Goal: Task Accomplishment & Management: Manage account settings

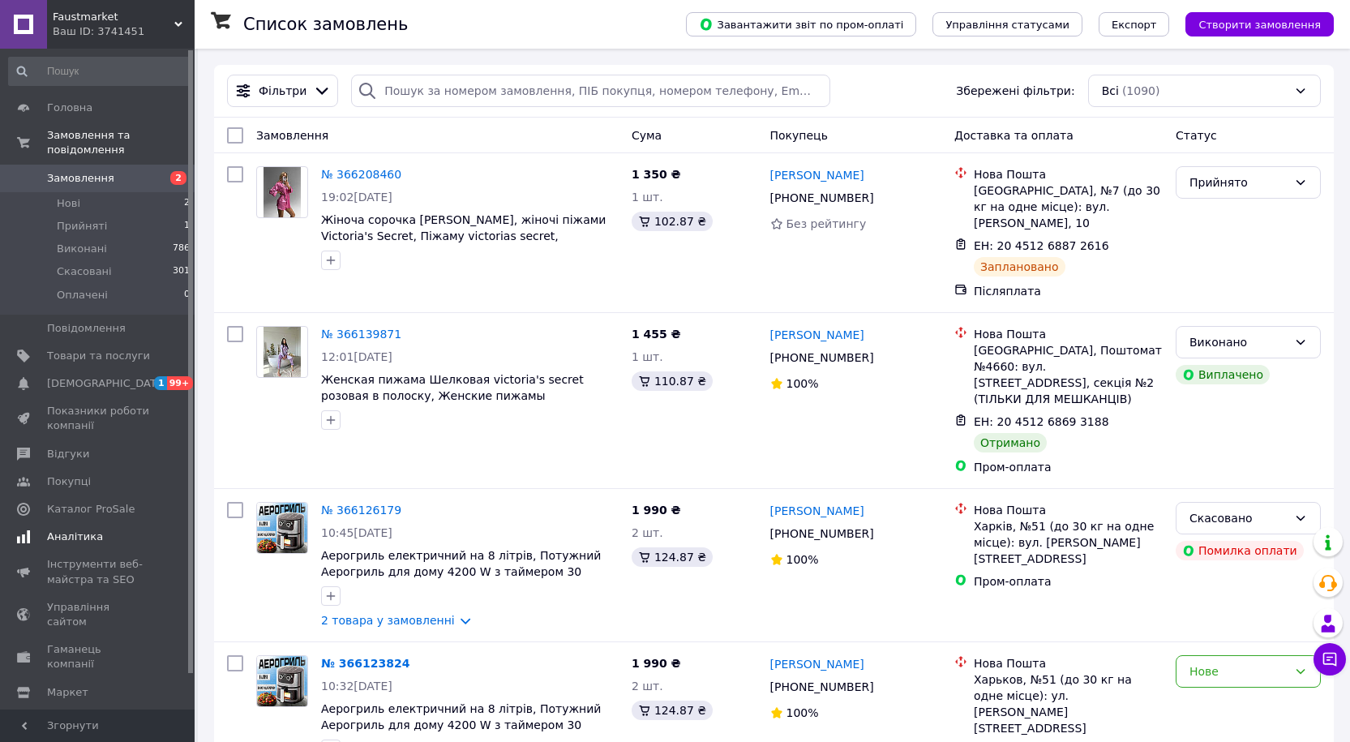
click at [90, 529] on span "Аналітика" at bounding box center [75, 536] width 56 height 15
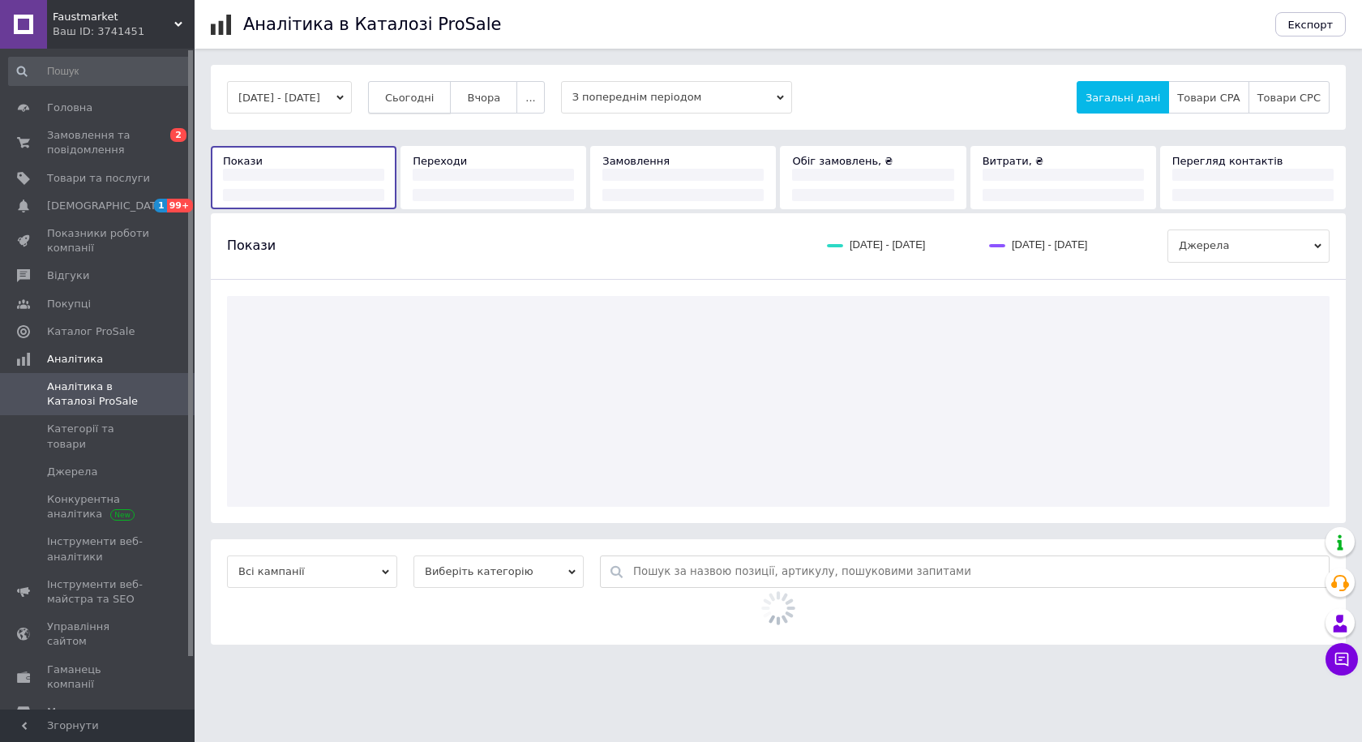
click at [435, 89] on button "Сьогодні" at bounding box center [410, 97] width 84 height 32
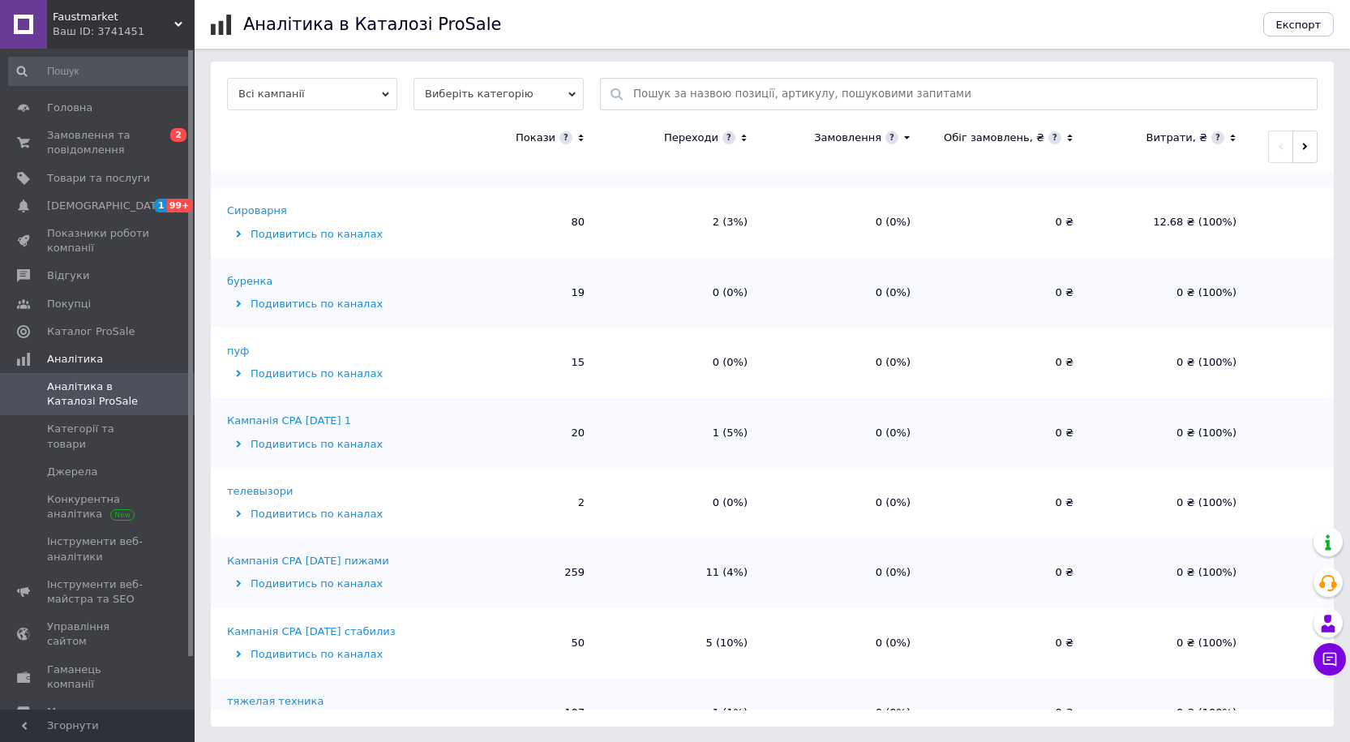
scroll to position [81, 0]
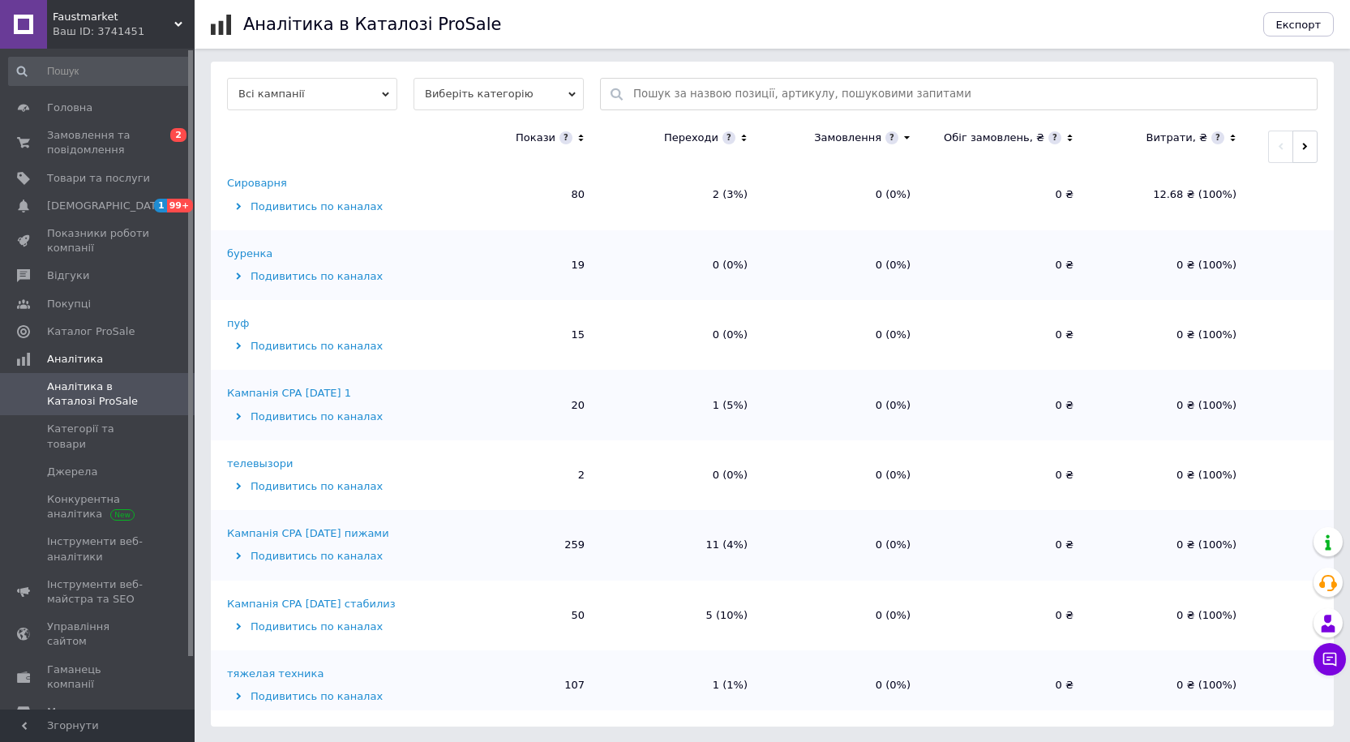
click at [360, 601] on div "Кампанія CPA [DATE] стабилиз" at bounding box center [311, 604] width 169 height 15
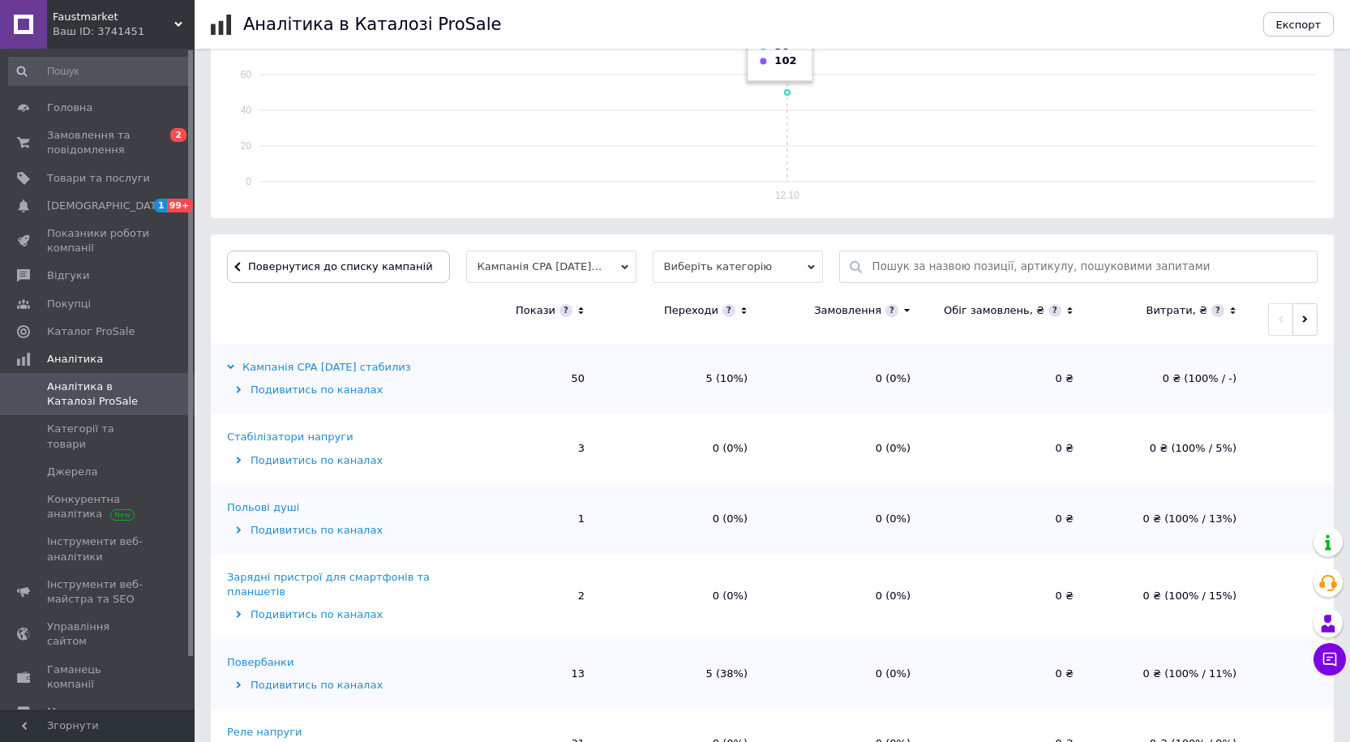
scroll to position [383, 0]
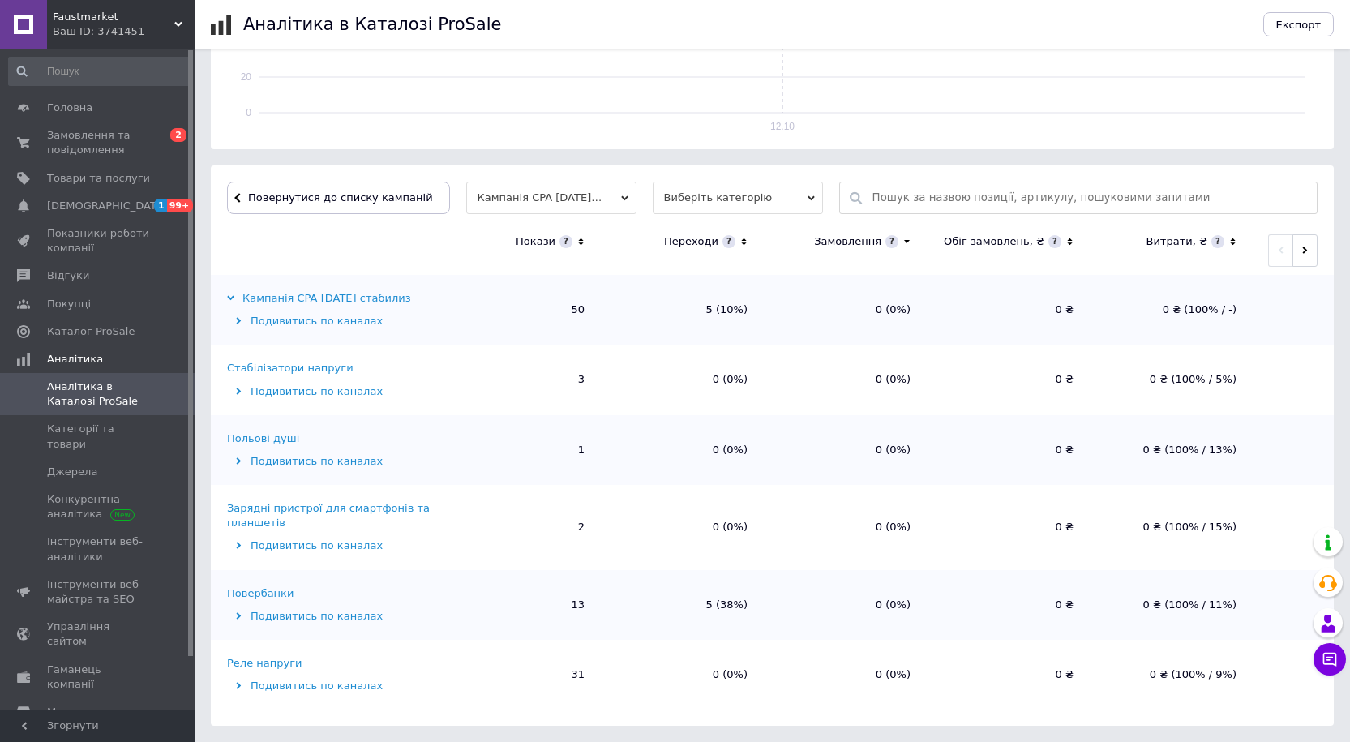
click at [263, 598] on div "Повербанки" at bounding box center [260, 593] width 66 height 15
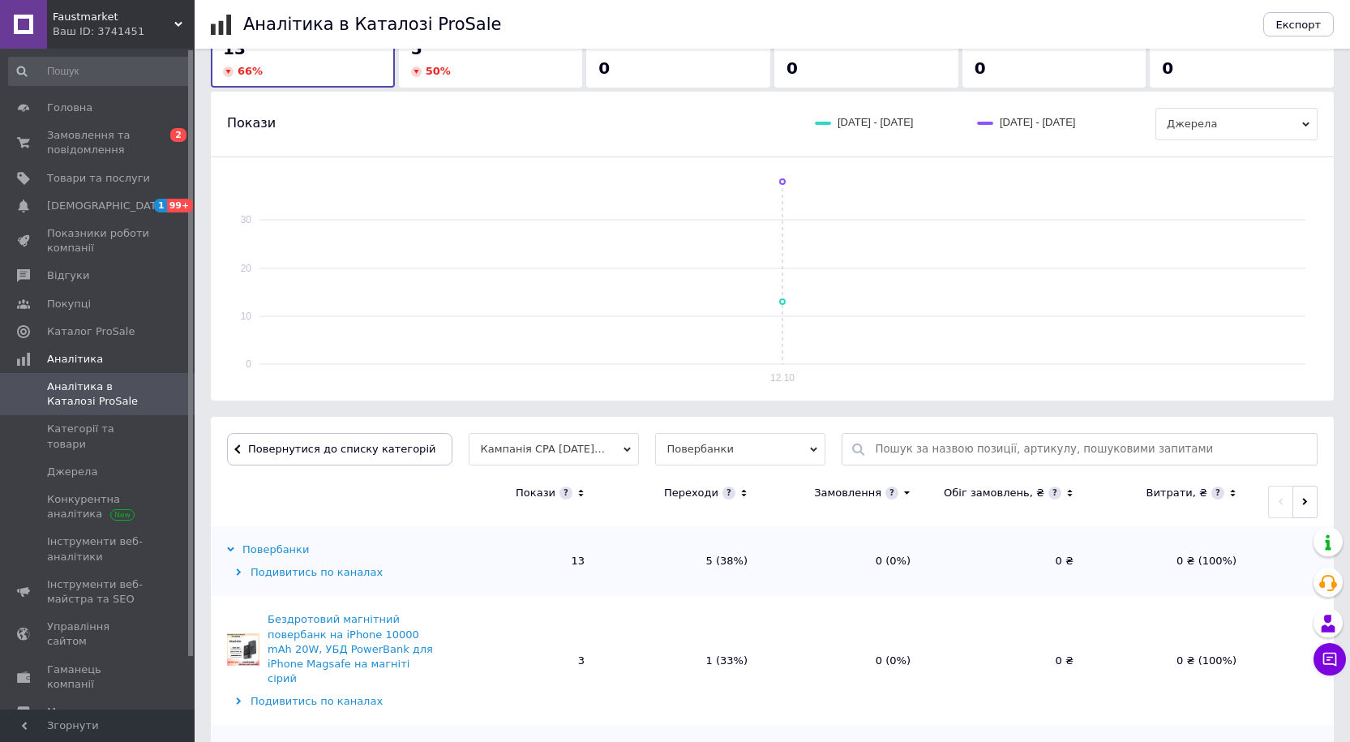
scroll to position [246, 0]
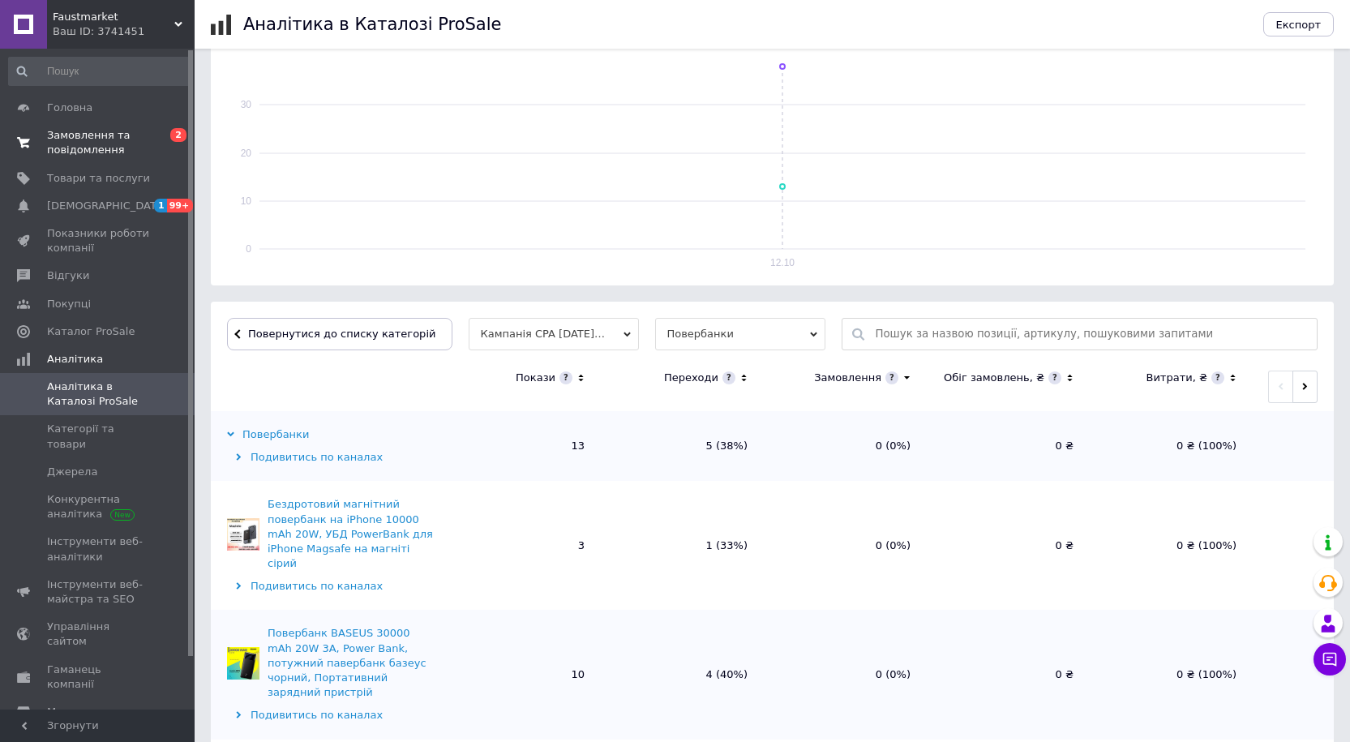
click at [104, 149] on span "Замовлення та повідомлення" at bounding box center [98, 142] width 103 height 29
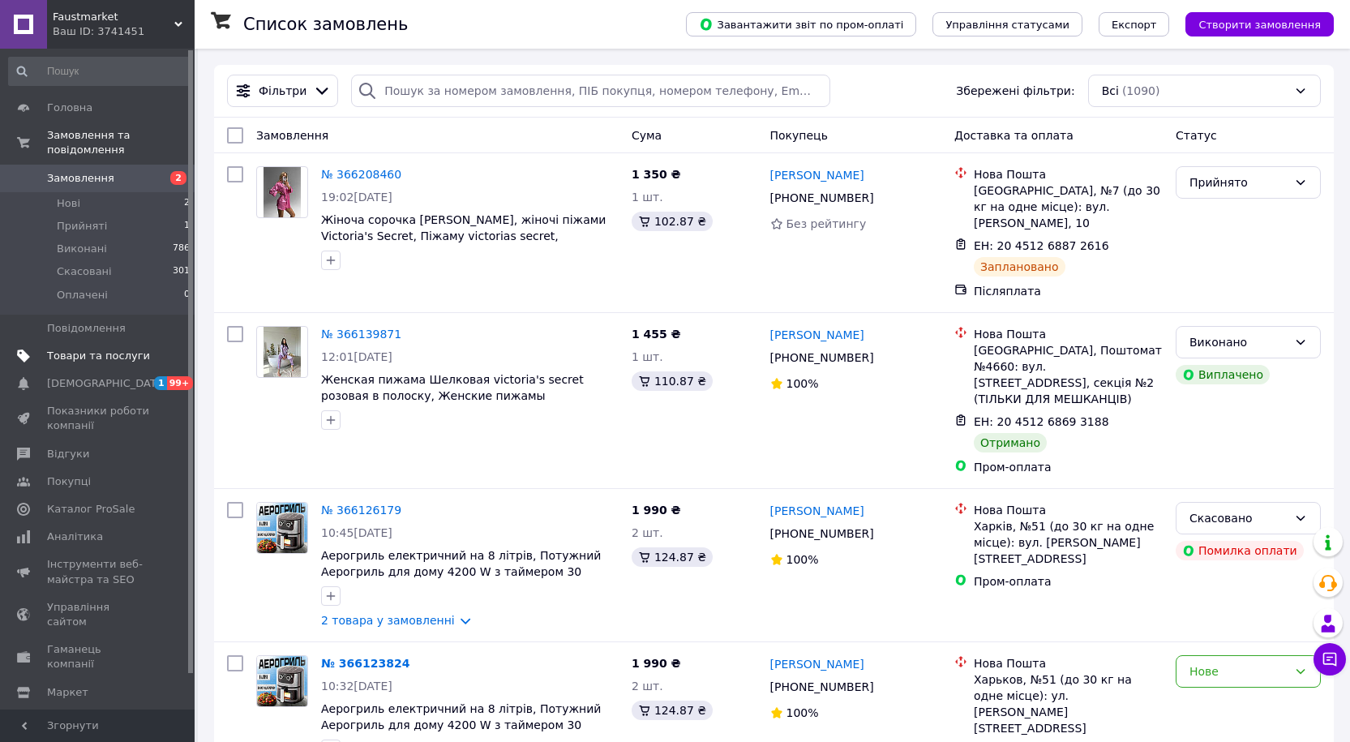
click at [89, 349] on span "Товари та послуги" at bounding box center [98, 356] width 103 height 15
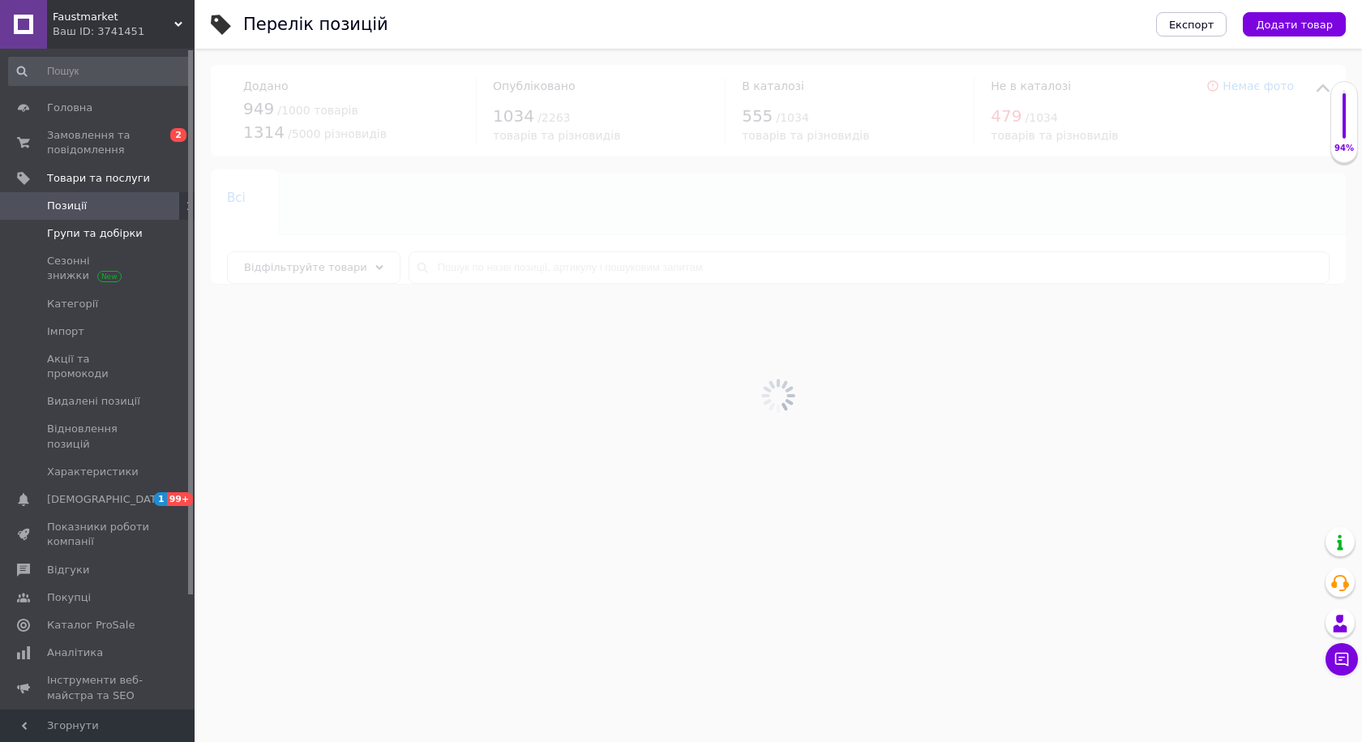
click at [68, 239] on span "Групи та добірки" at bounding box center [95, 233] width 96 height 15
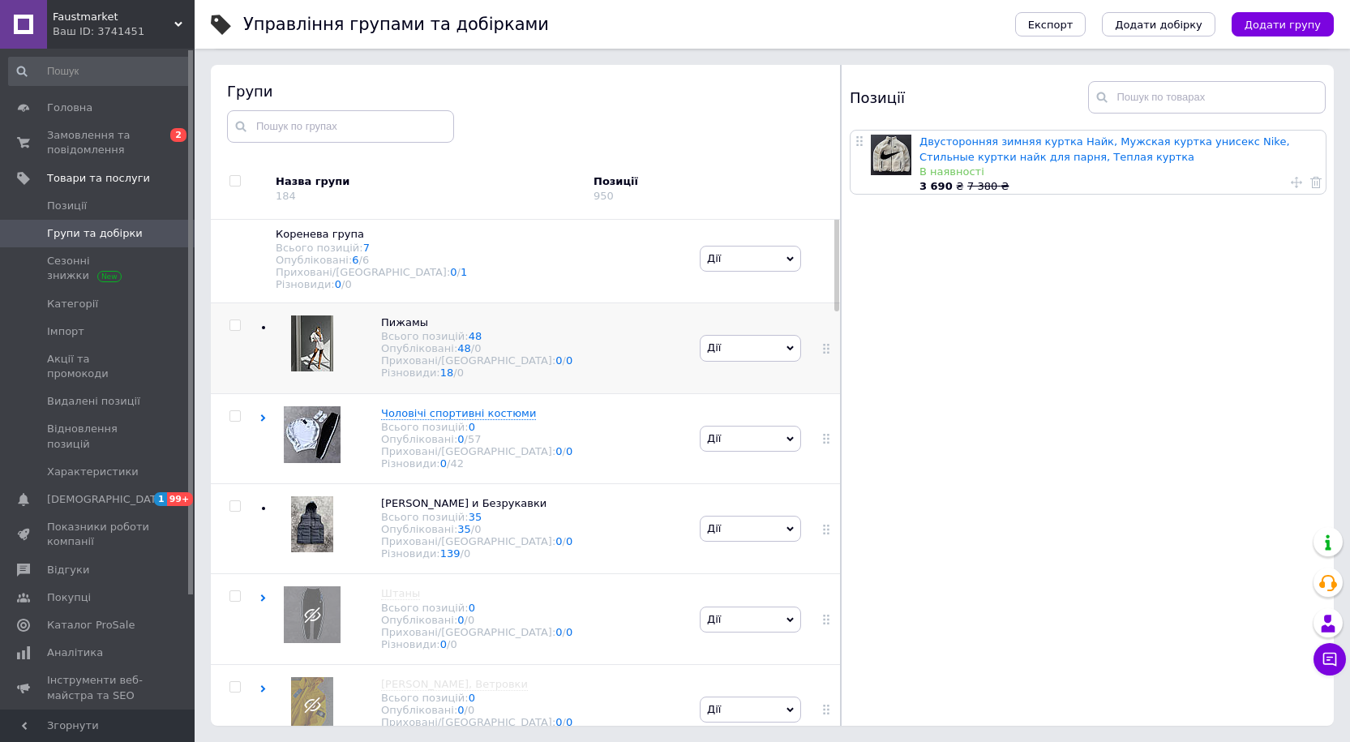
click at [529, 333] on div "Пижамы Всього позицій: 48 Опубліковані: 48 / 0 Приховані/Видалені: 0 / 0 Різнов…" at bounding box center [477, 348] width 436 height 90
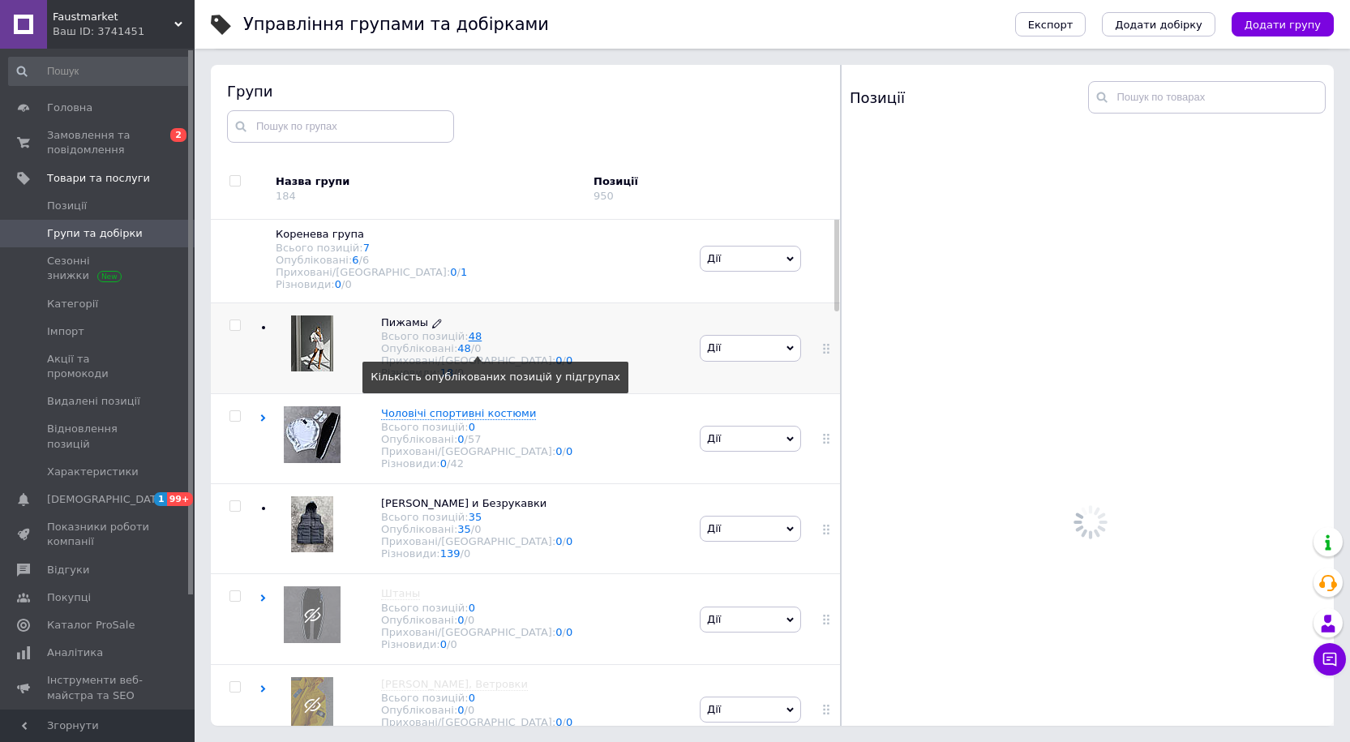
click at [471, 342] on link "48" at bounding box center [476, 336] width 14 height 12
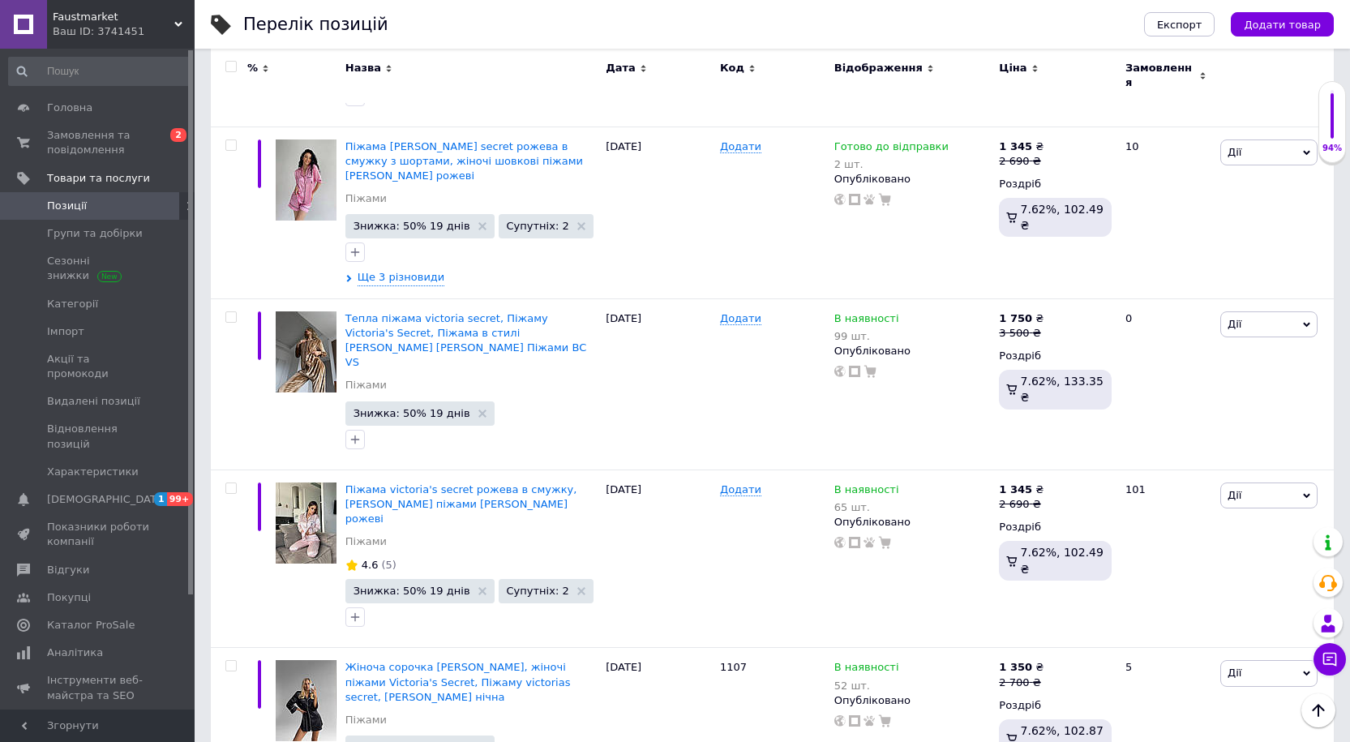
scroll to position [1703, 0]
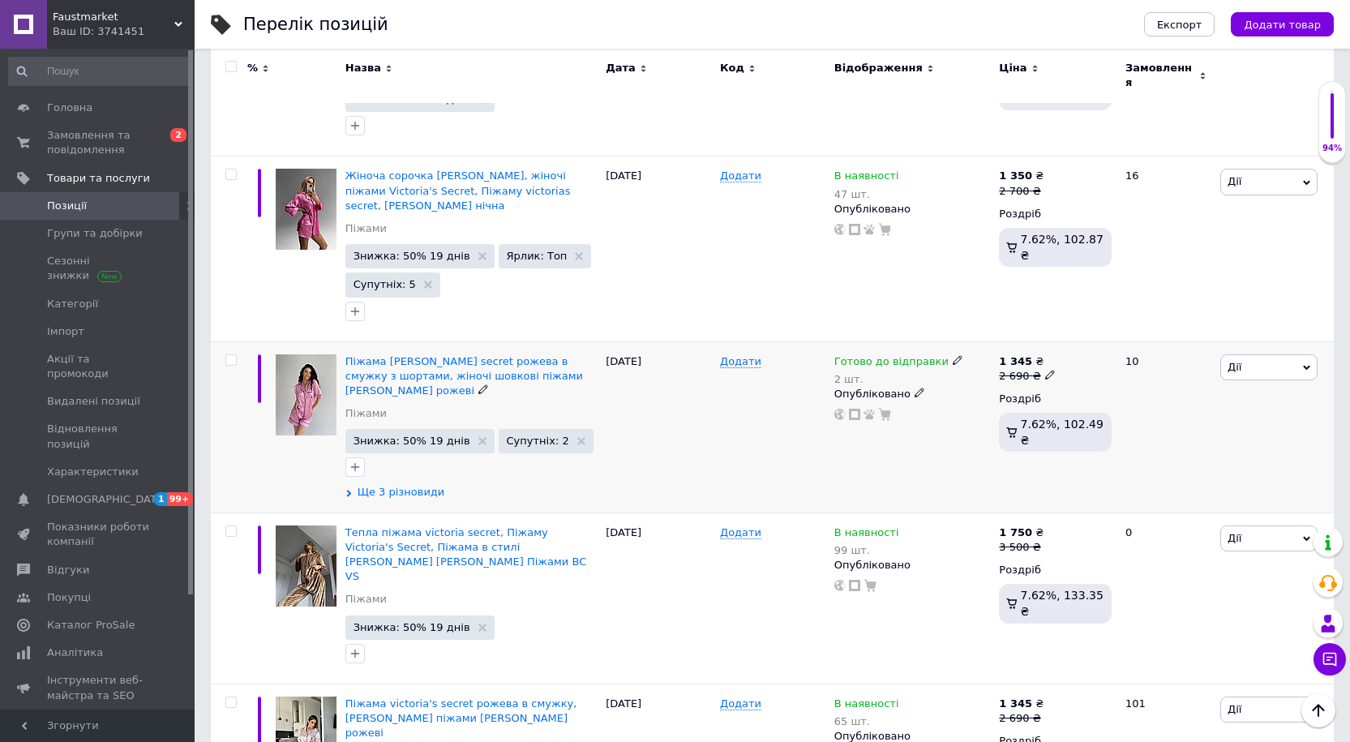
click at [403, 485] on span "Ще 3 різновиди" at bounding box center [402, 492] width 88 height 15
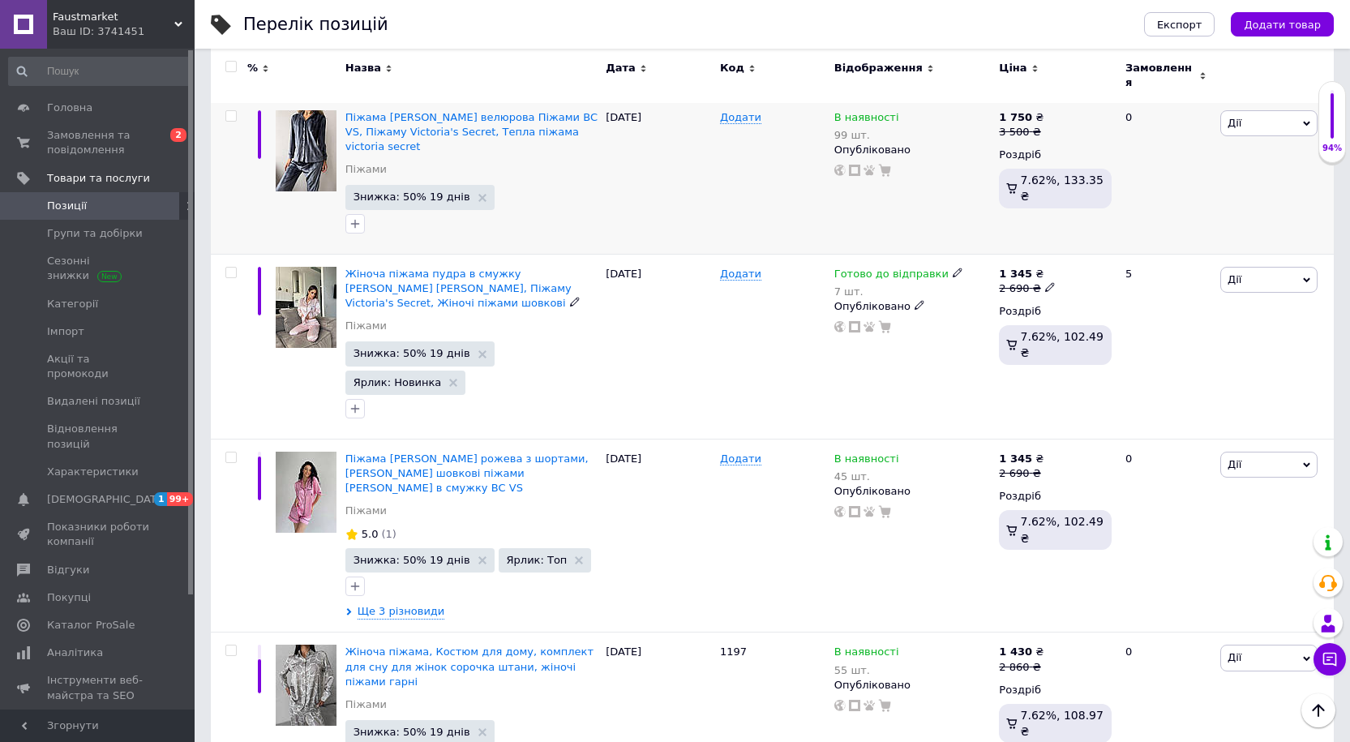
scroll to position [3405, 0]
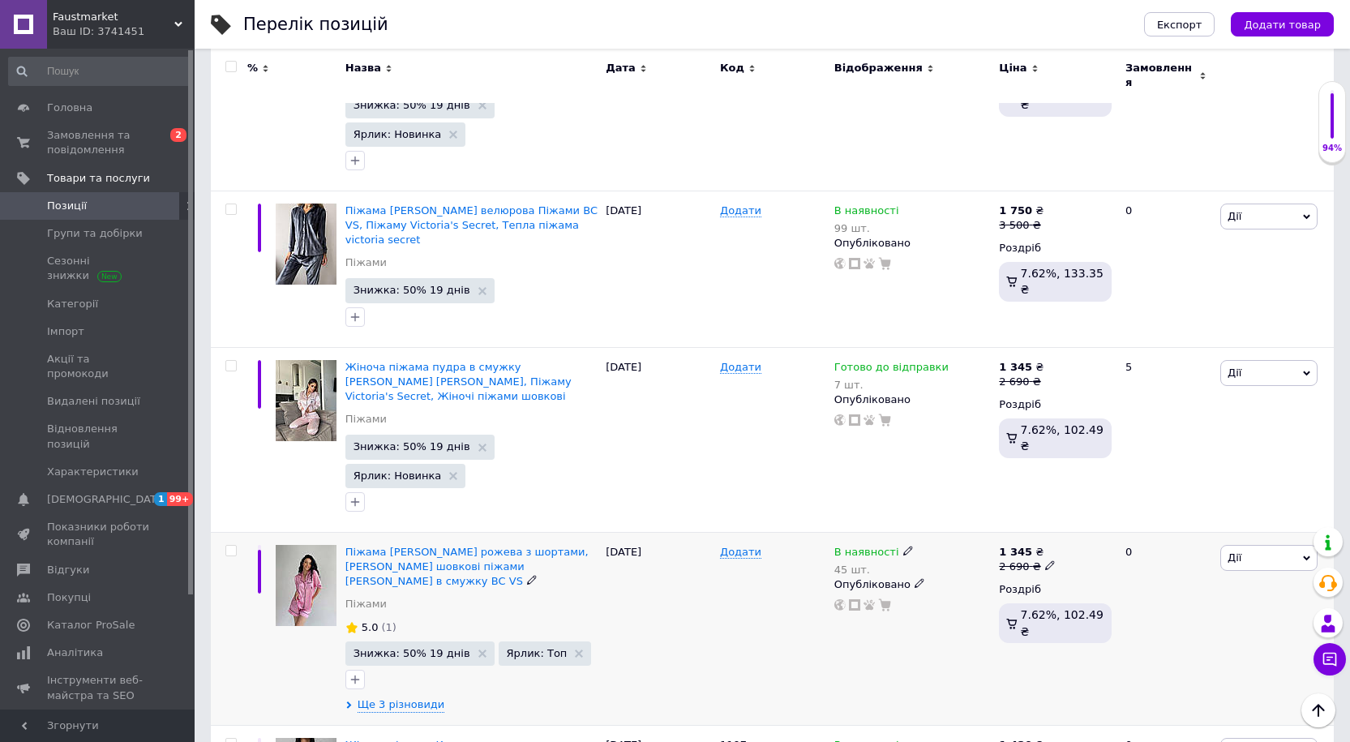
click at [391, 532] on div "Піжама [PERSON_NAME] рожева з шортами, Жіночі шовкові піжами [PERSON_NAME] в см…" at bounding box center [471, 629] width 260 height 194
click at [399, 697] on span "Ще 3 різновиди" at bounding box center [402, 704] width 88 height 15
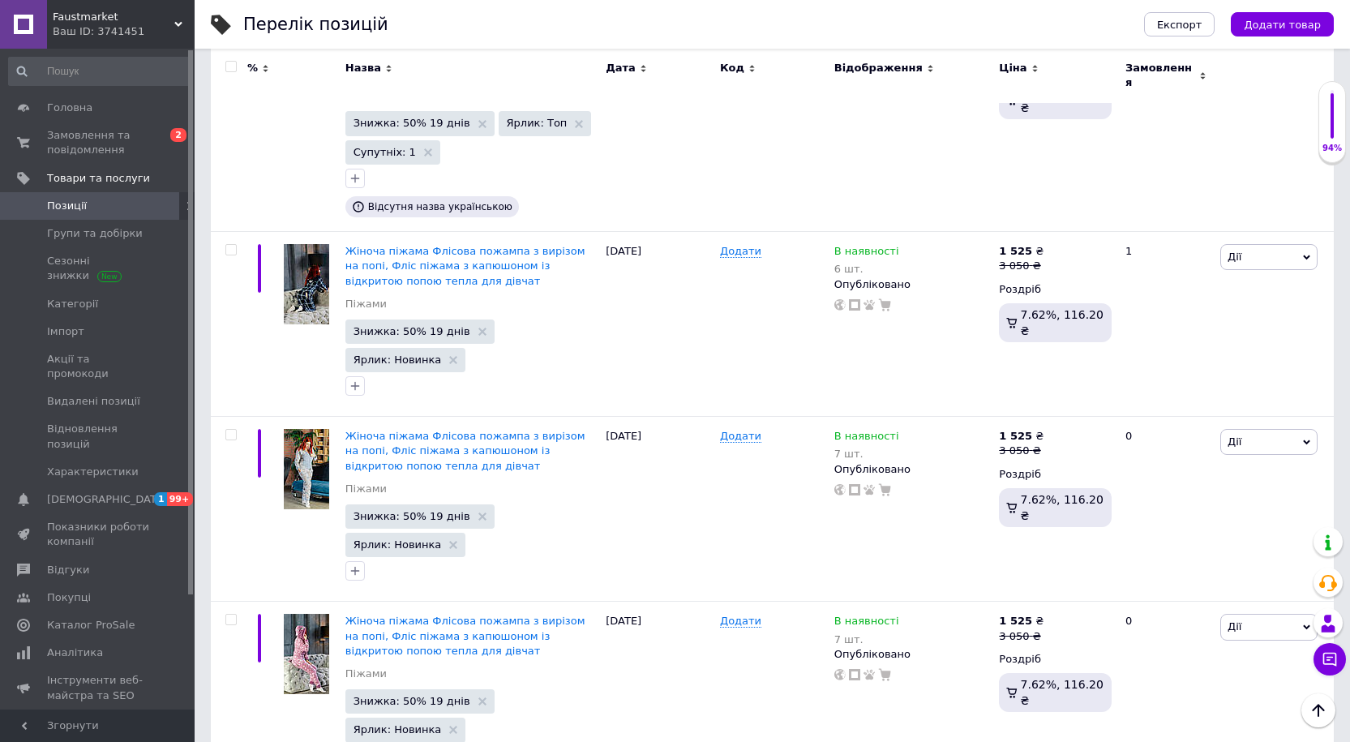
scroll to position [7800, 0]
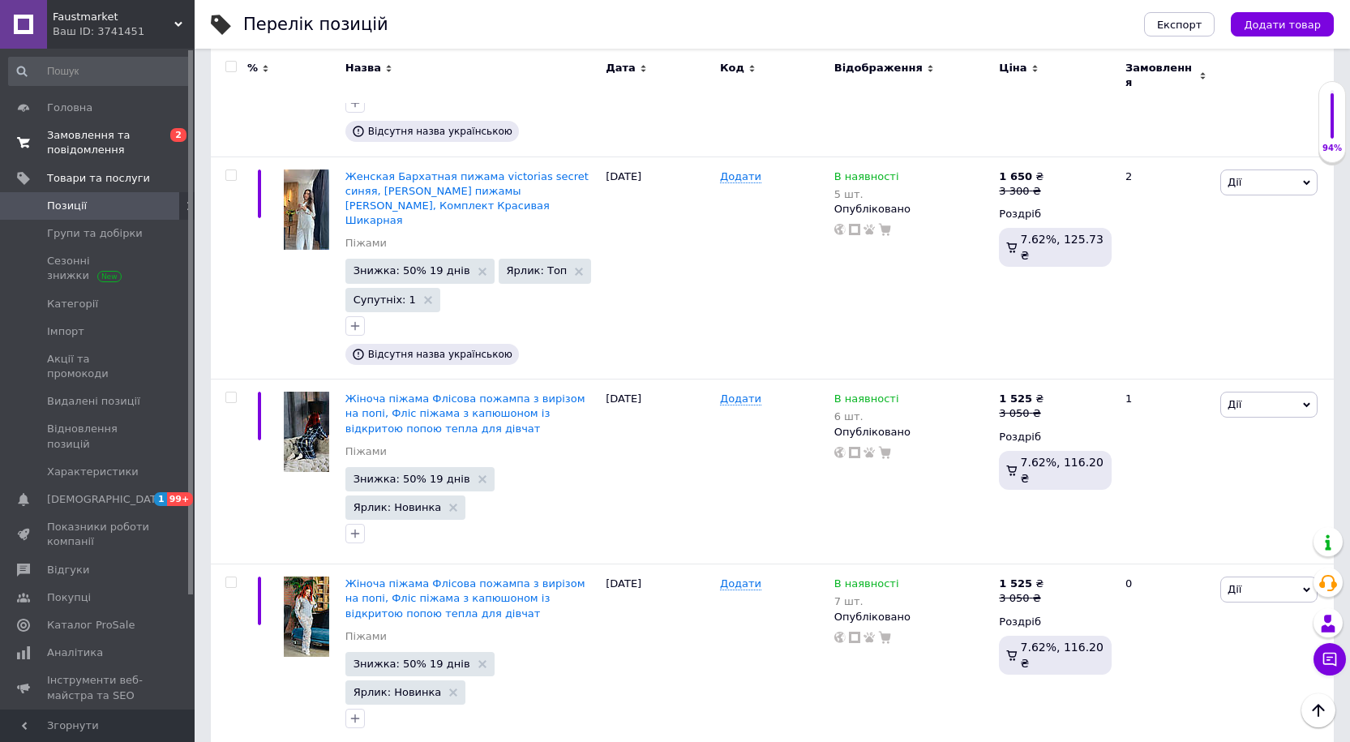
click at [118, 146] on span "Замовлення та повідомлення" at bounding box center [98, 142] width 103 height 29
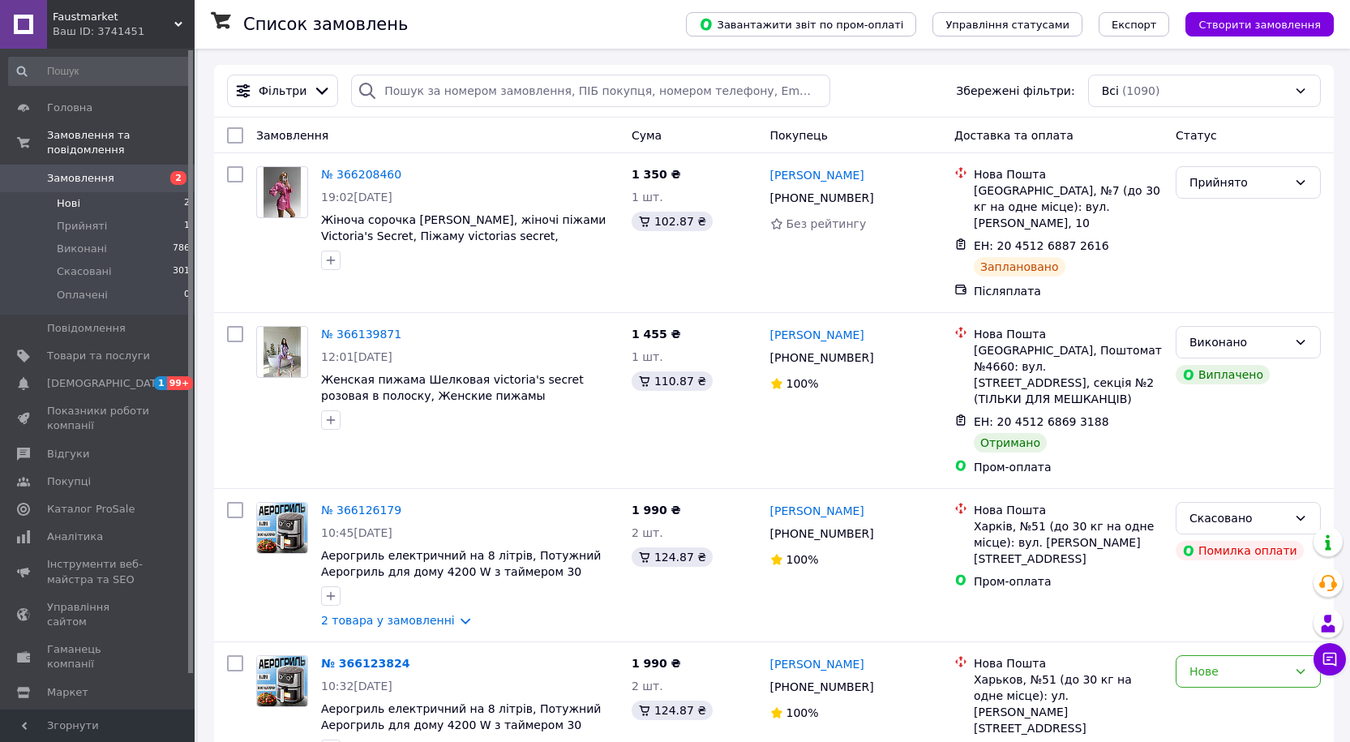
click at [103, 192] on li "Нові 2" at bounding box center [99, 203] width 199 height 23
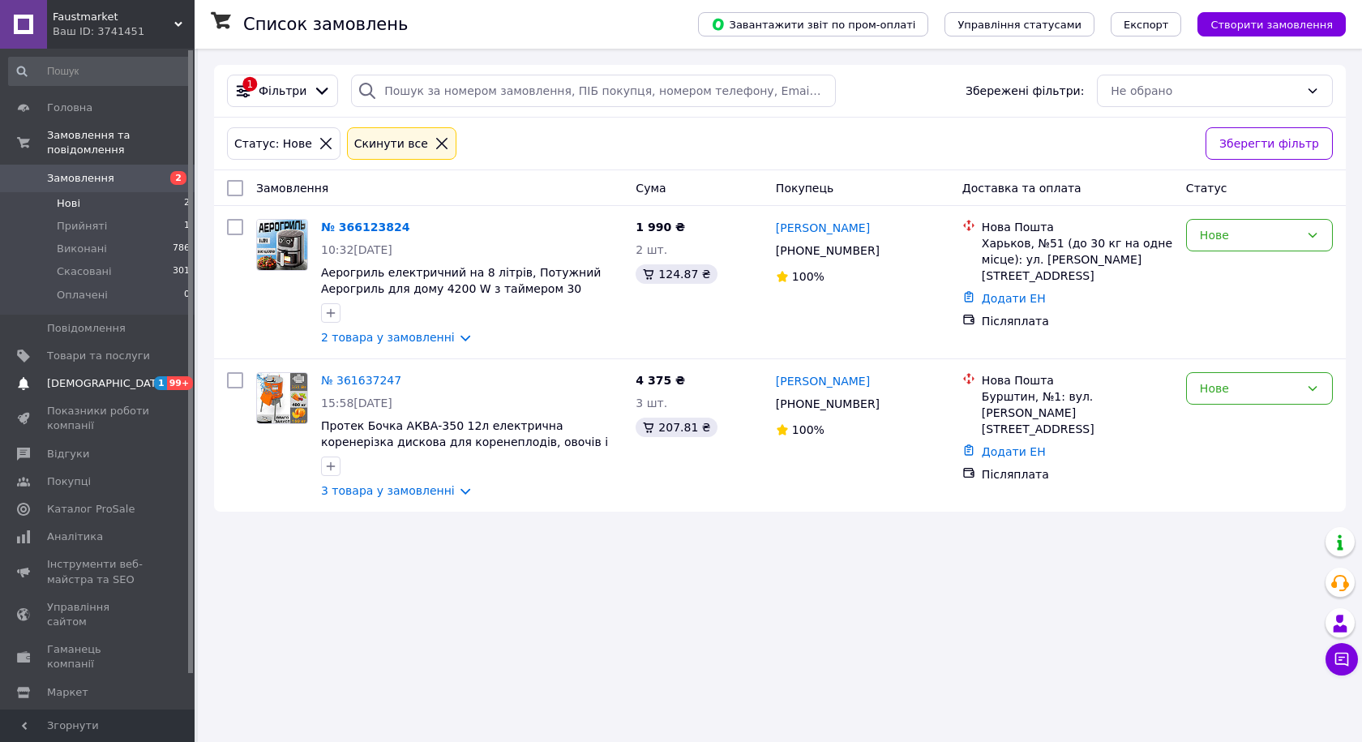
click at [78, 376] on span "[DEMOGRAPHIC_DATA]" at bounding box center [107, 383] width 120 height 15
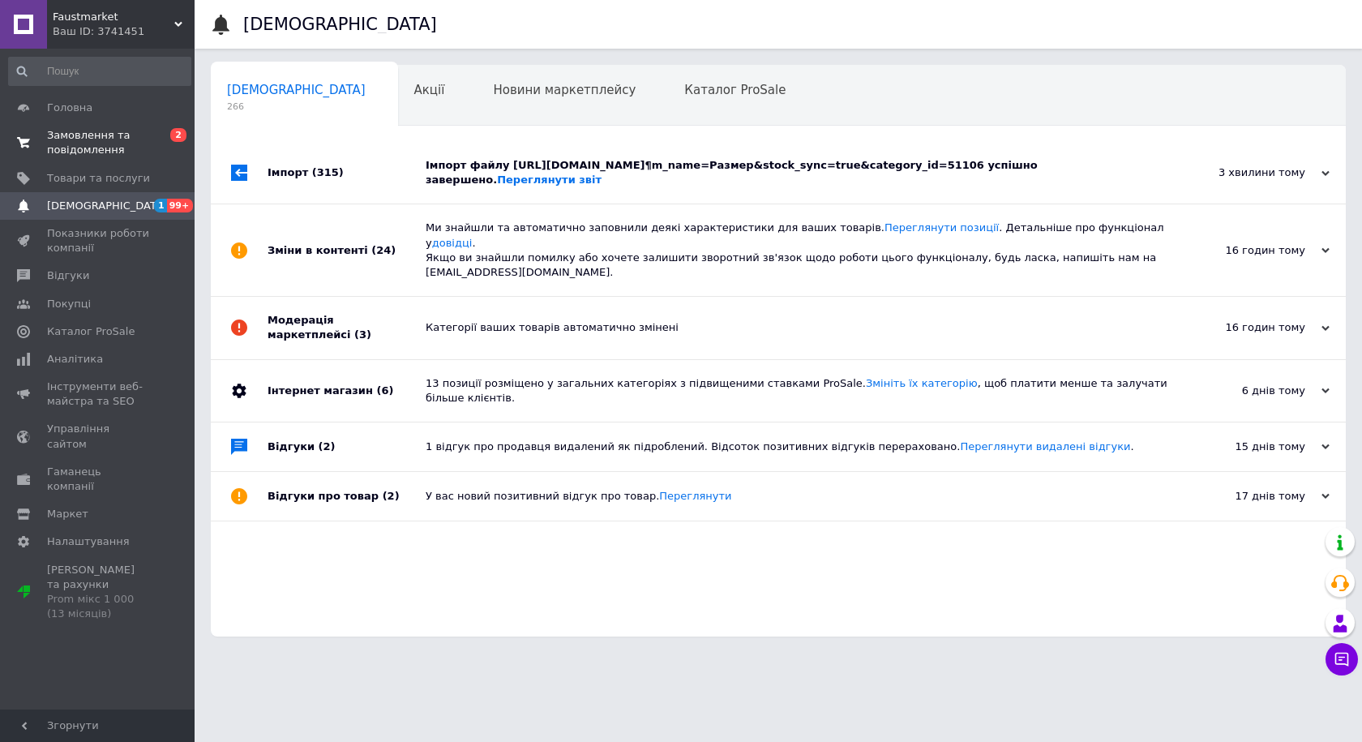
click at [126, 141] on span "Замовлення та повідомлення" at bounding box center [98, 142] width 103 height 29
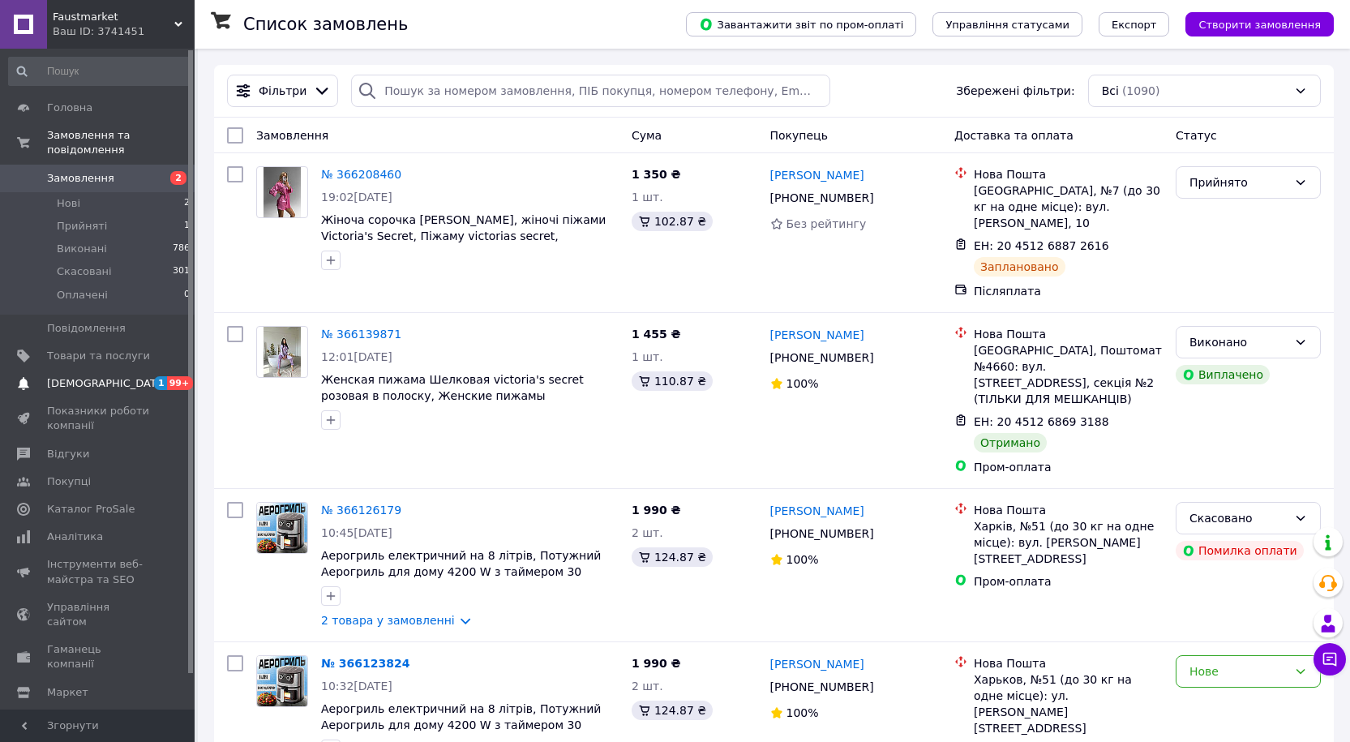
click at [72, 376] on span "[DEMOGRAPHIC_DATA]" at bounding box center [107, 383] width 120 height 15
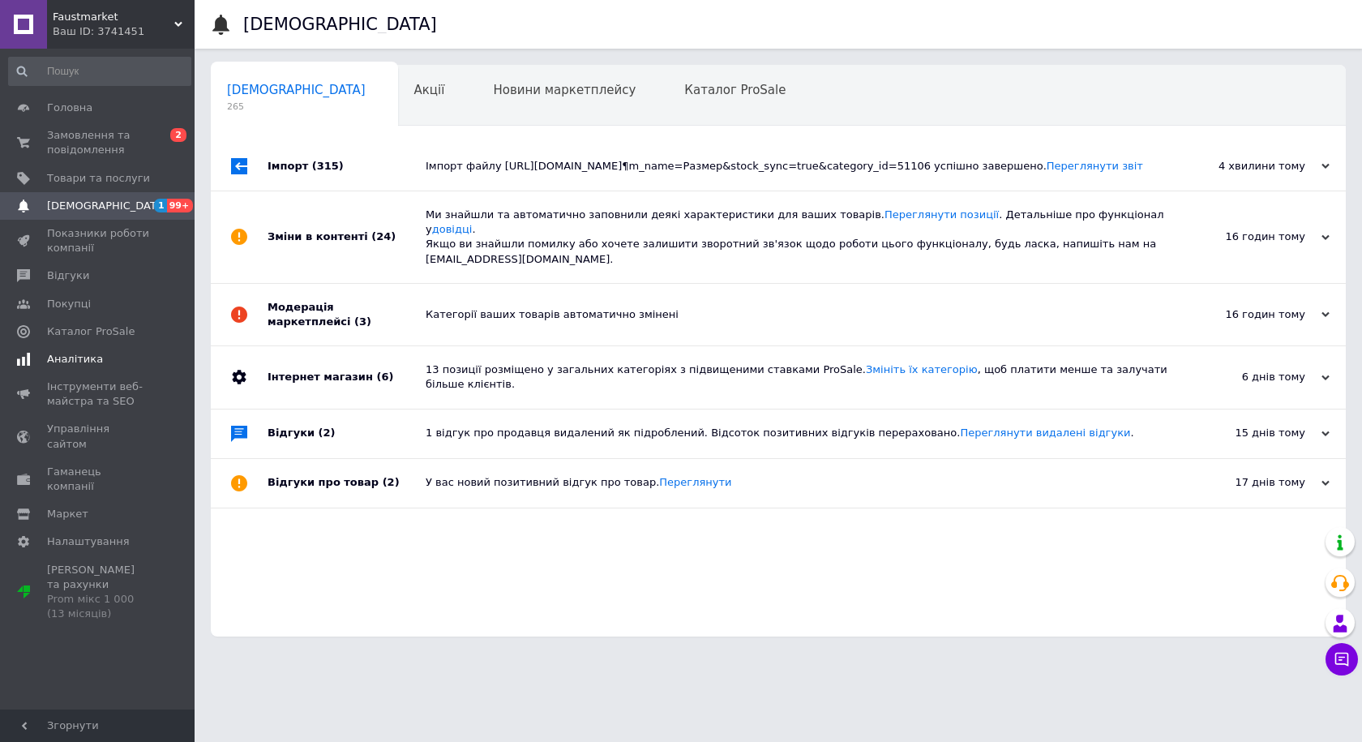
click at [88, 364] on span "Аналітика" at bounding box center [75, 359] width 56 height 15
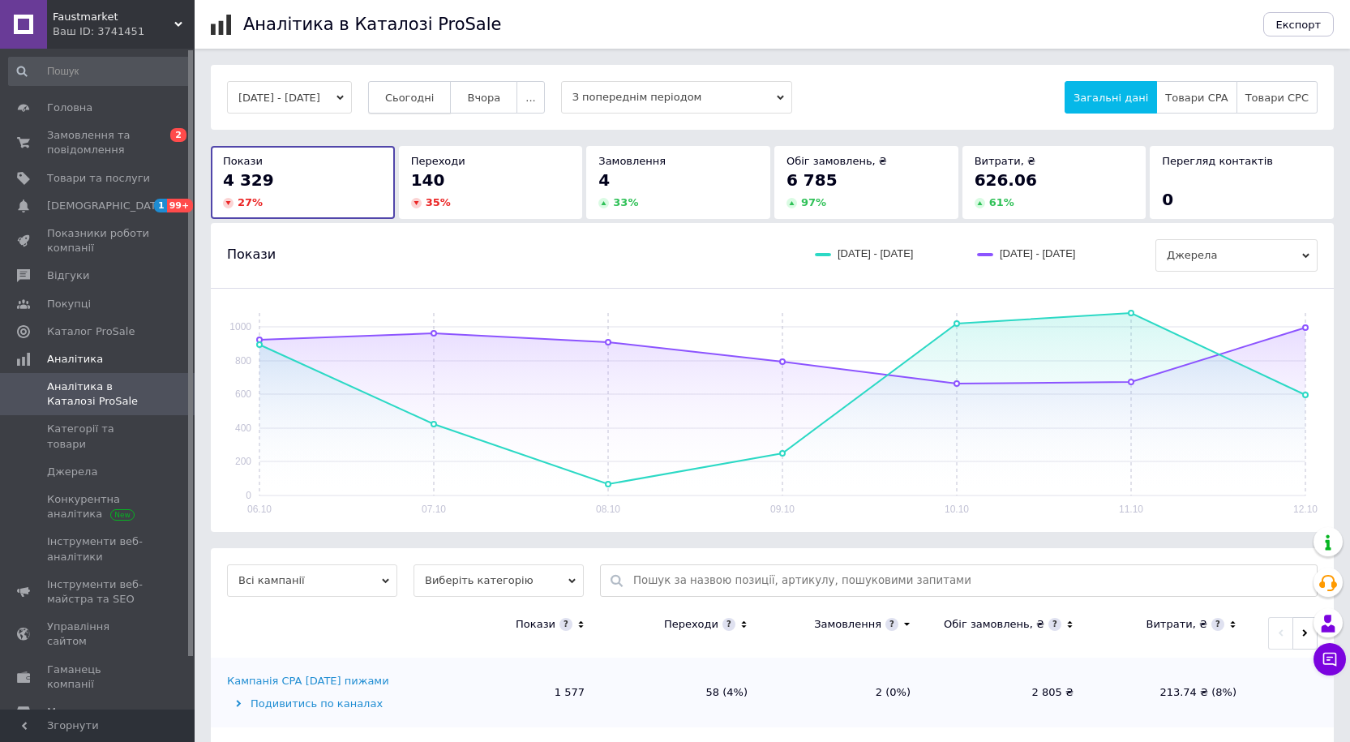
click at [413, 107] on button "Сьогодні" at bounding box center [410, 97] width 84 height 32
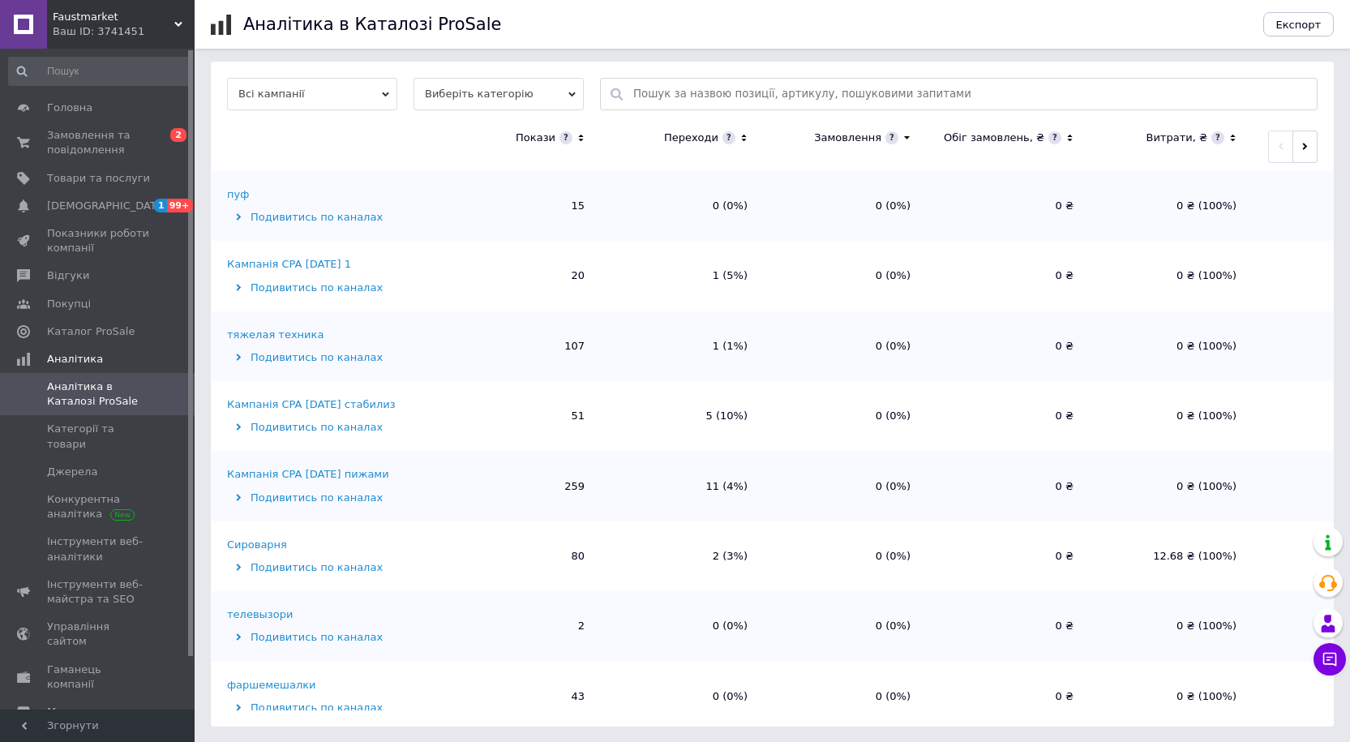
click at [323, 265] on div "Кампанія CPA [DATE] 1" at bounding box center [289, 264] width 124 height 15
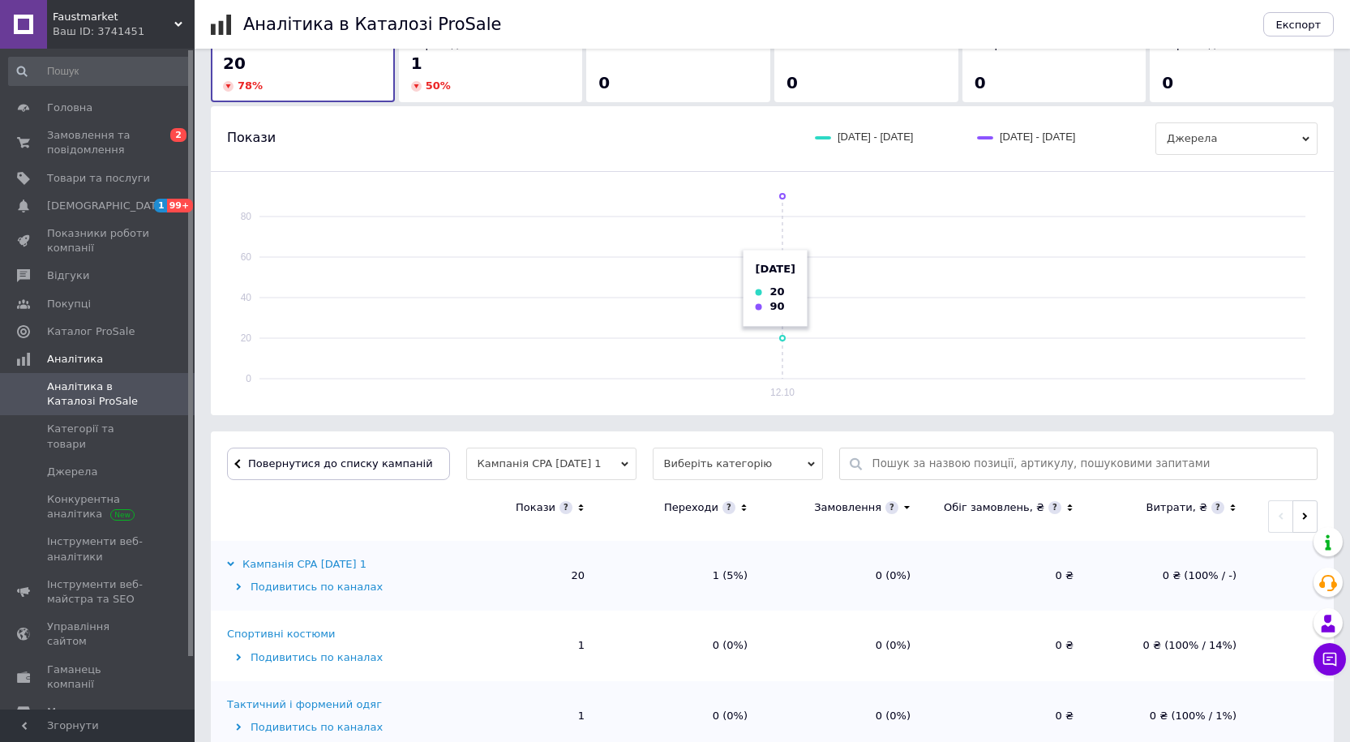
scroll to position [298, 0]
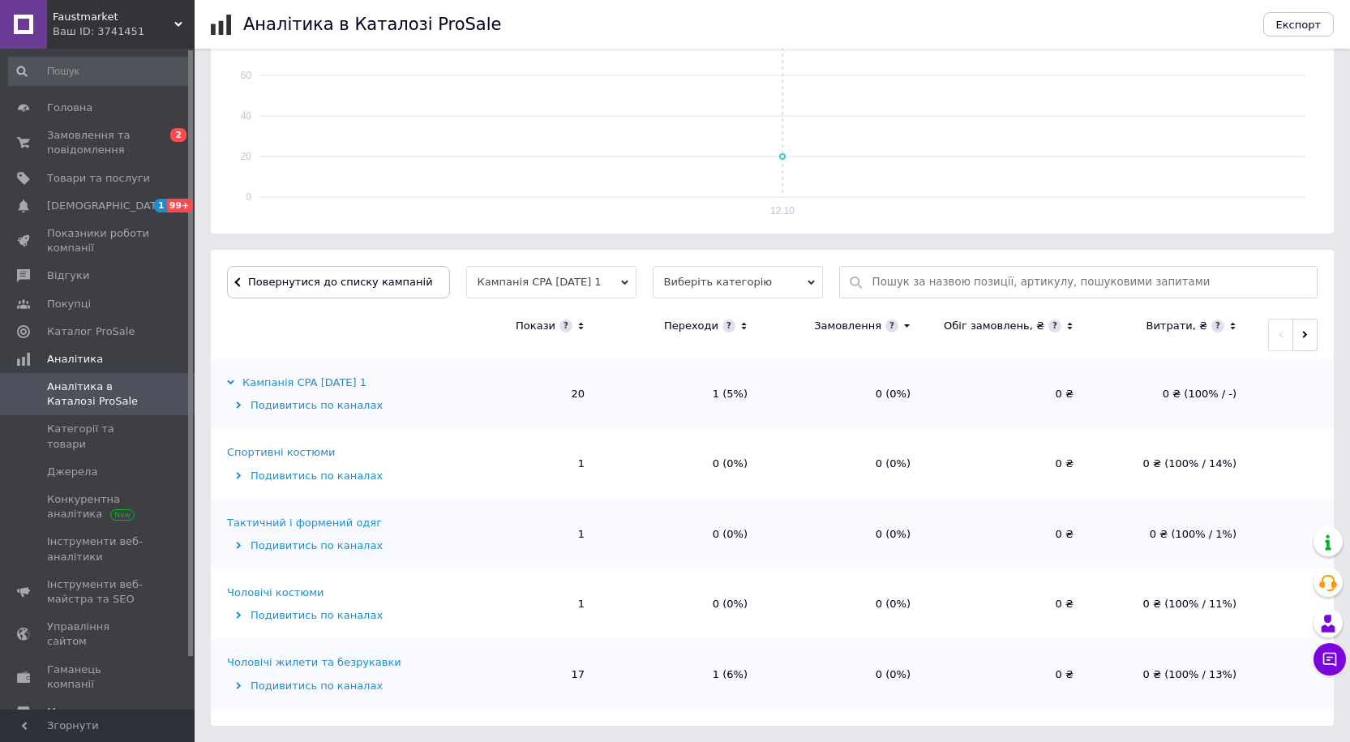
click at [302, 522] on div "Тактичний і формений одяг" at bounding box center [304, 523] width 155 height 15
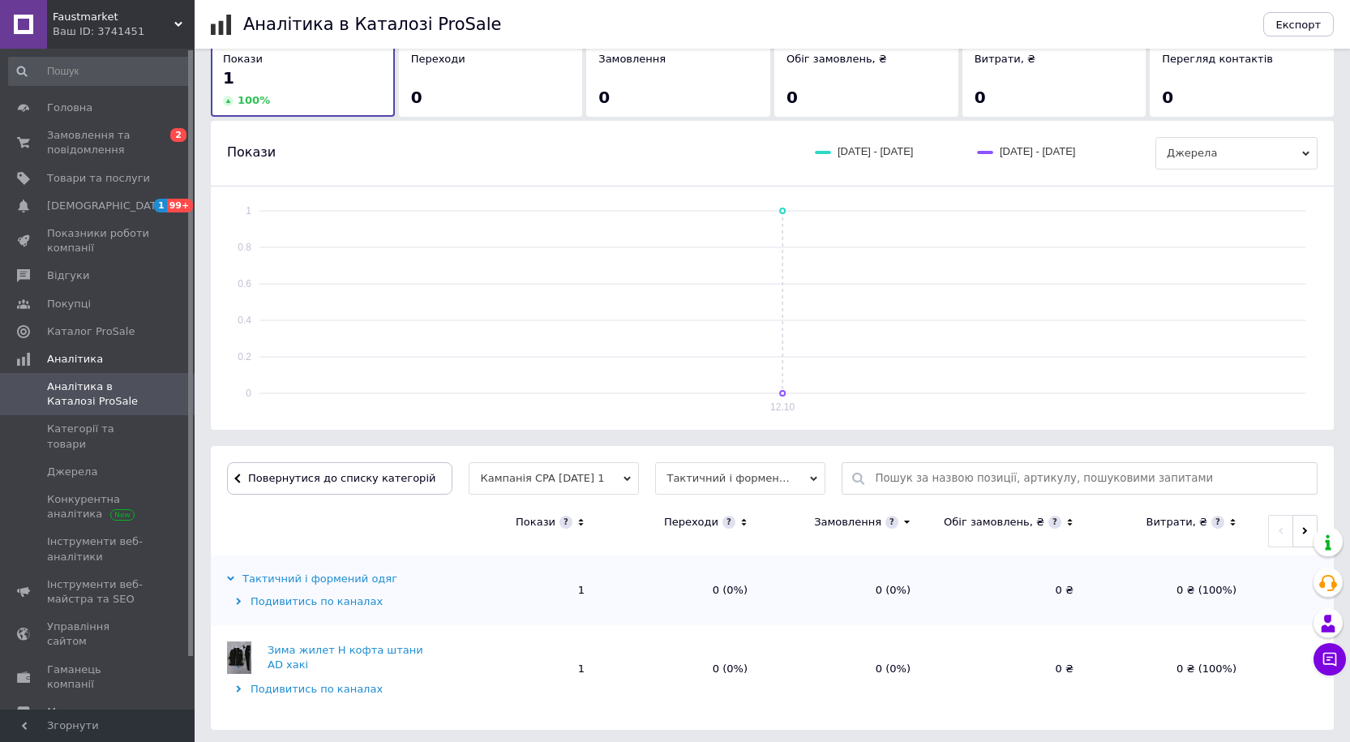
scroll to position [106, 0]
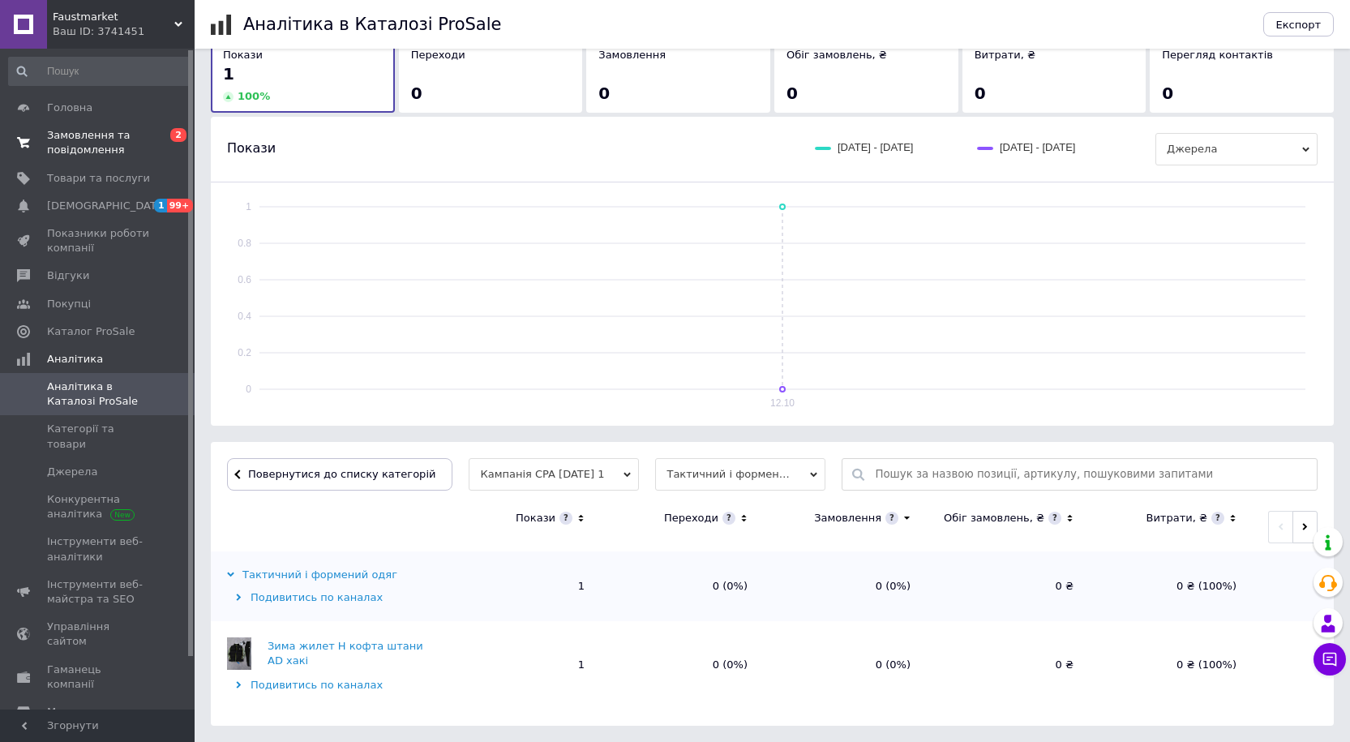
click at [81, 160] on link "Замовлення та повідомлення 0 2" at bounding box center [99, 143] width 199 height 42
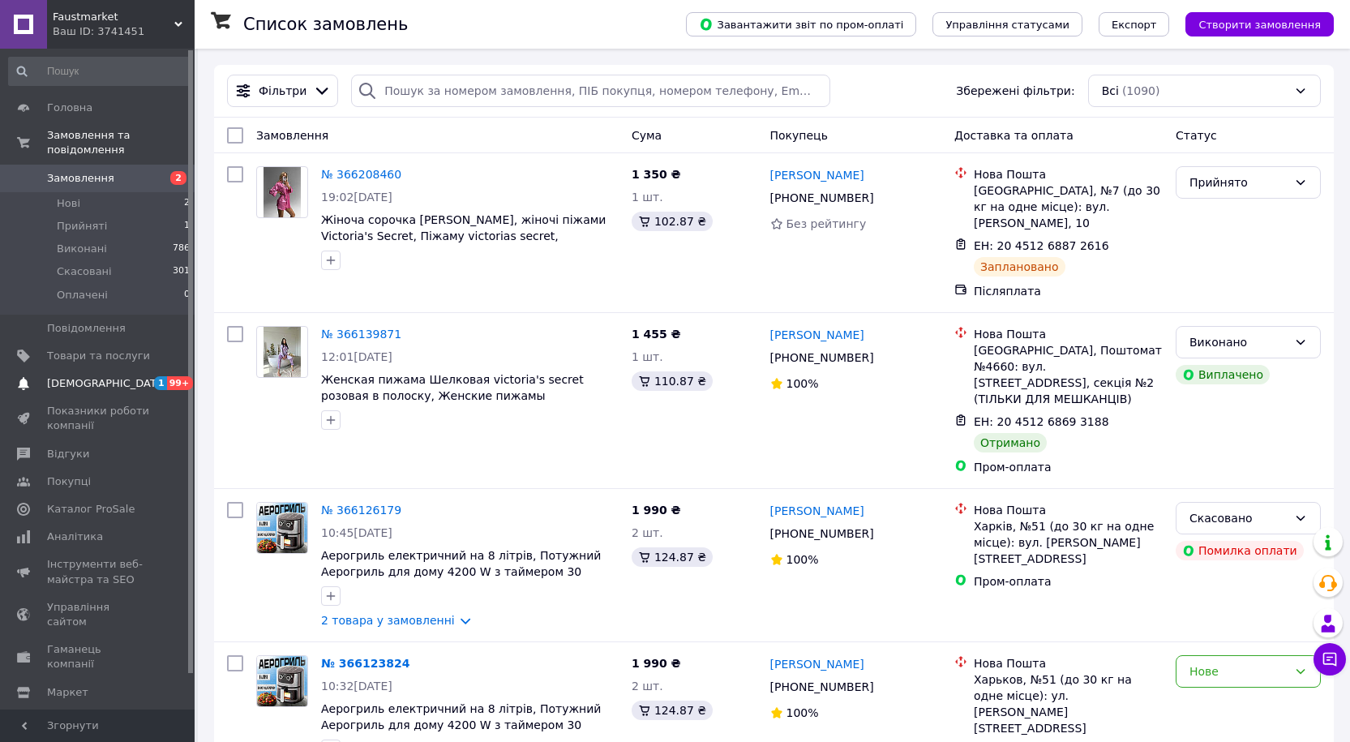
click at [101, 376] on span "[DEMOGRAPHIC_DATA]" at bounding box center [107, 383] width 120 height 15
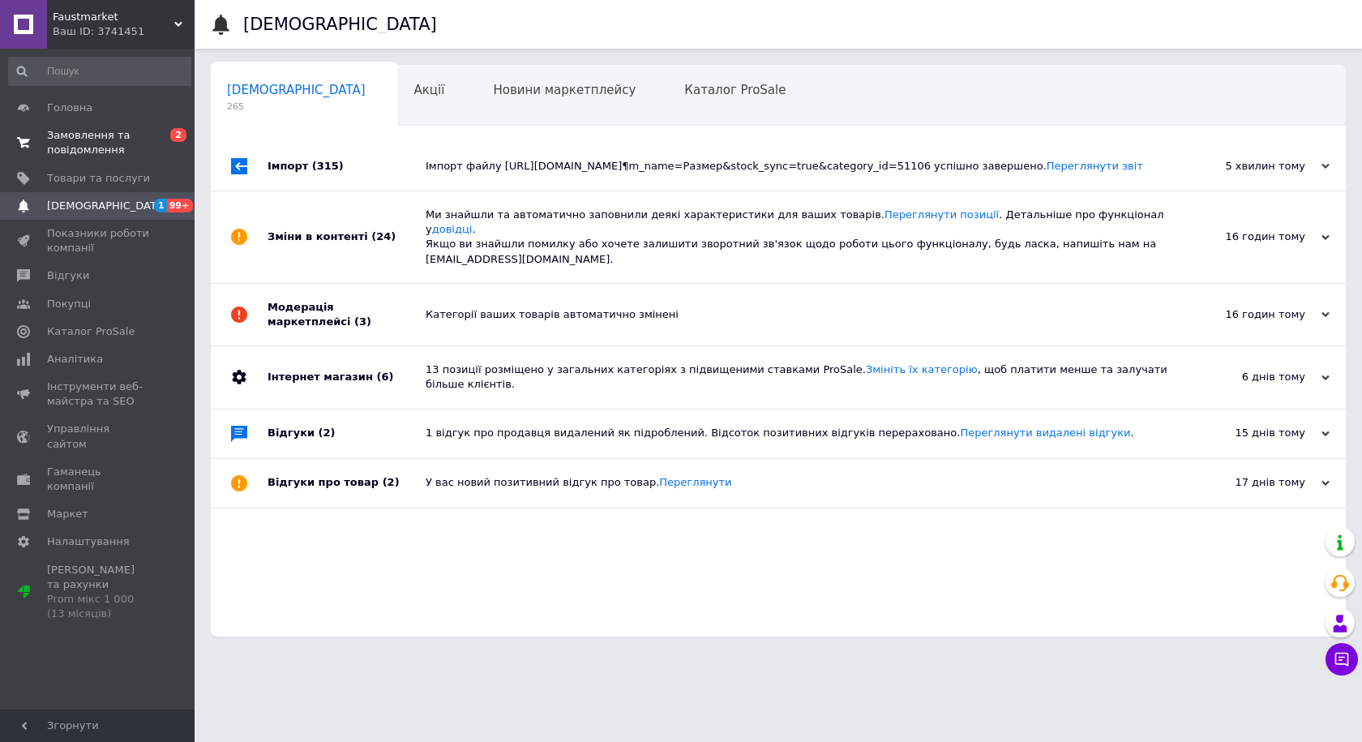
click at [110, 151] on span "Замовлення та повідомлення" at bounding box center [98, 142] width 103 height 29
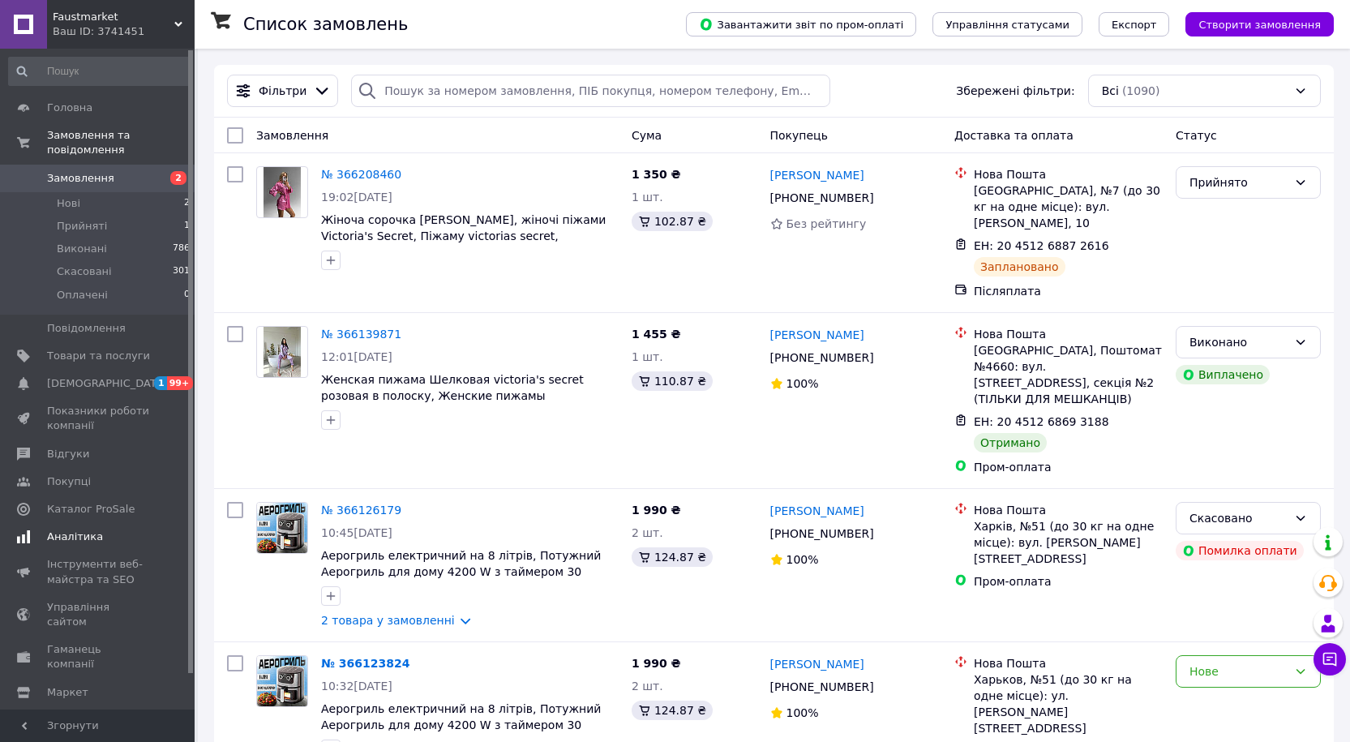
click at [91, 529] on span "Аналітика" at bounding box center [75, 536] width 56 height 15
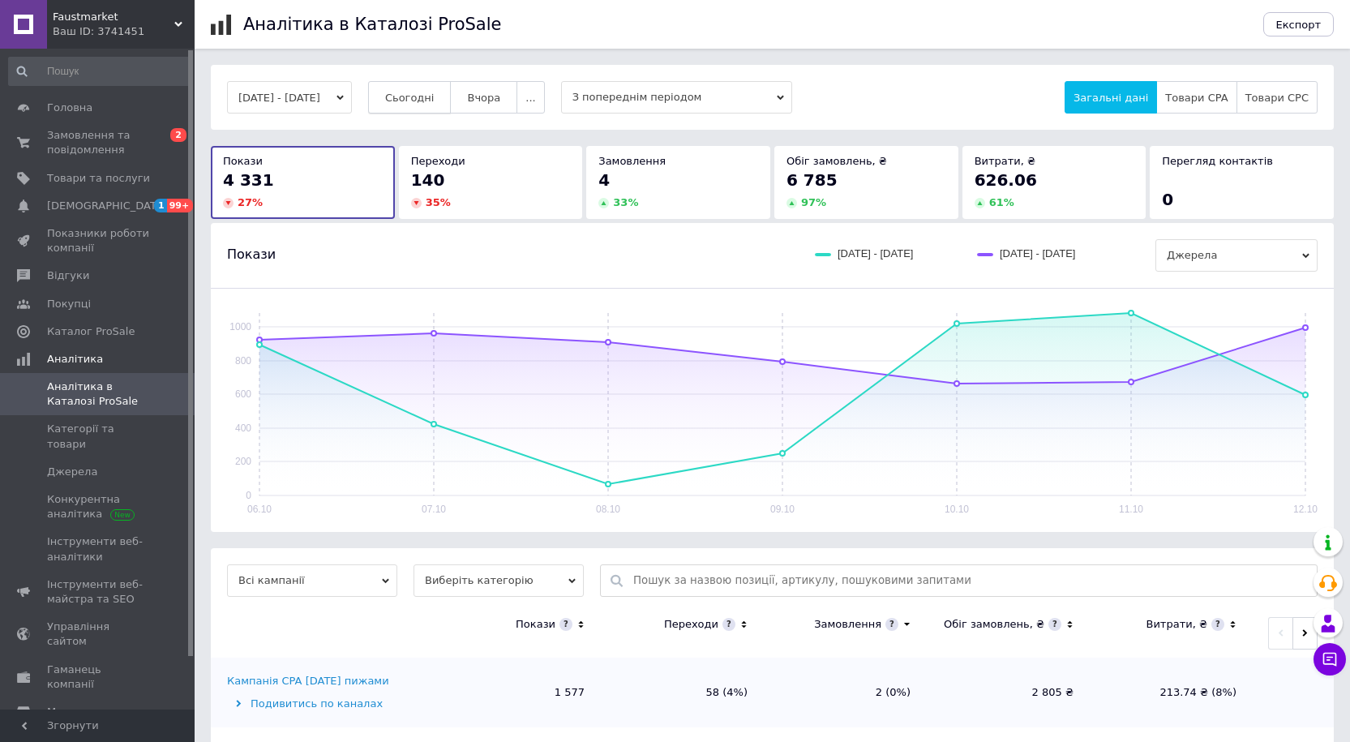
click at [438, 107] on button "Сьогодні" at bounding box center [410, 97] width 84 height 32
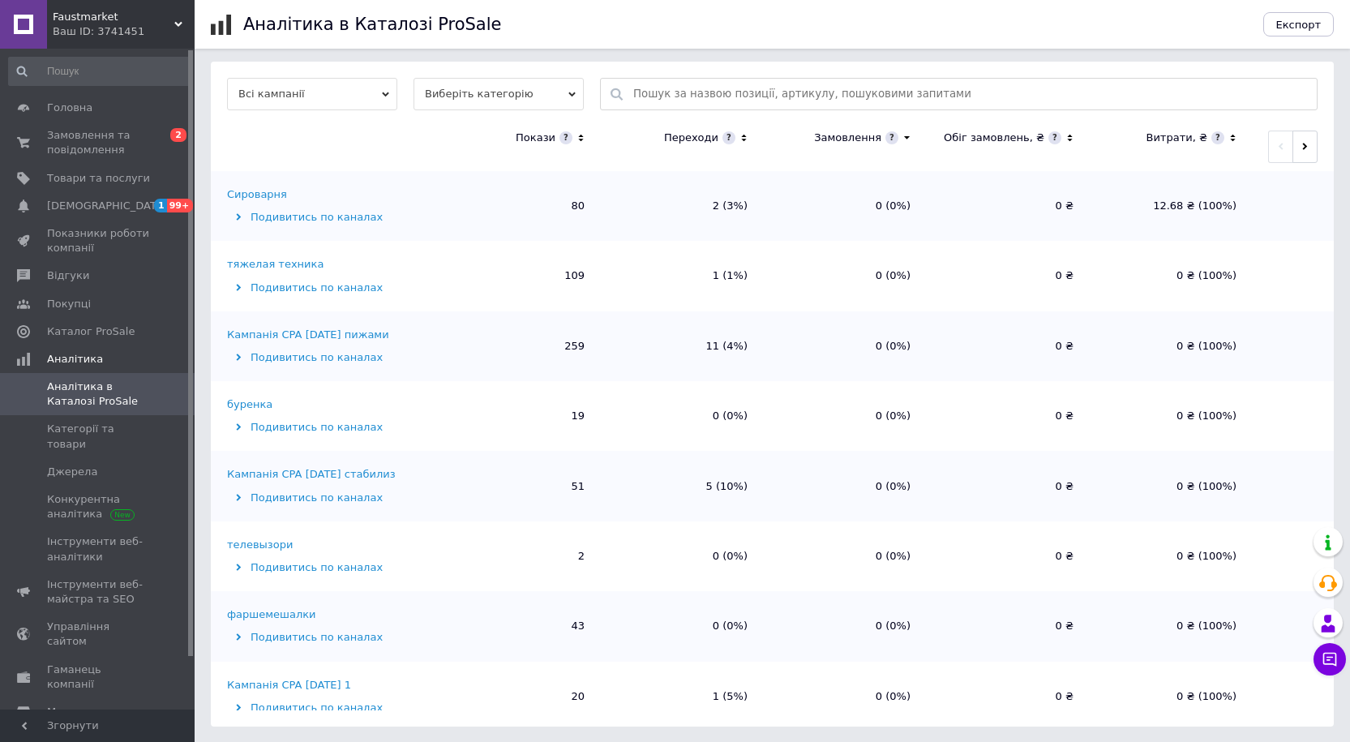
click at [349, 469] on div "Кампанія CPA [DATE] стабилиз" at bounding box center [311, 474] width 169 height 15
